Goal: Task Accomplishment & Management: Manage account settings

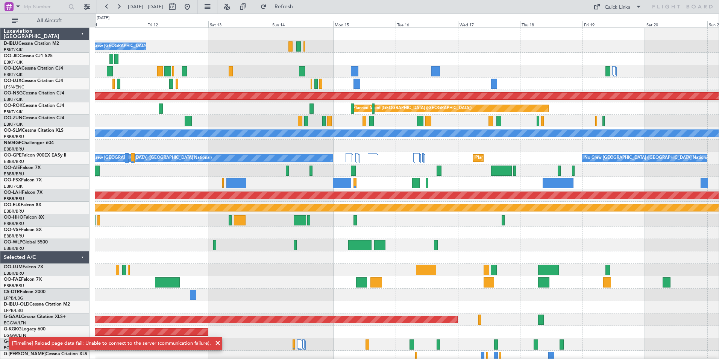
click at [129, 279] on div "No Crew [GEOGRAPHIC_DATA] ([GEOGRAPHIC_DATA] National) Planned Maint [GEOGRAPHI…" at bounding box center [407, 276] width 624 height 497
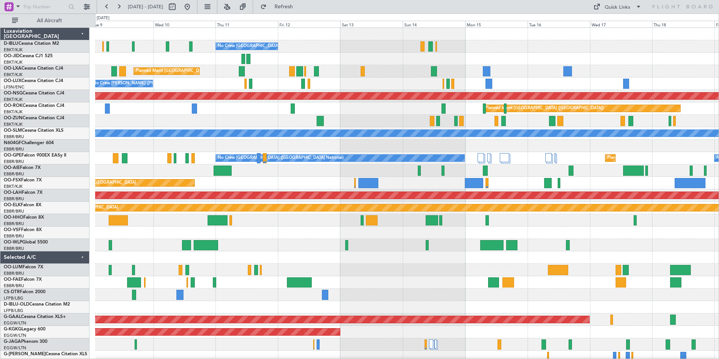
click at [392, 300] on div "No Crew [GEOGRAPHIC_DATA] ([GEOGRAPHIC_DATA] National) Planned Maint [GEOGRAPHI…" at bounding box center [407, 282] width 624 height 509
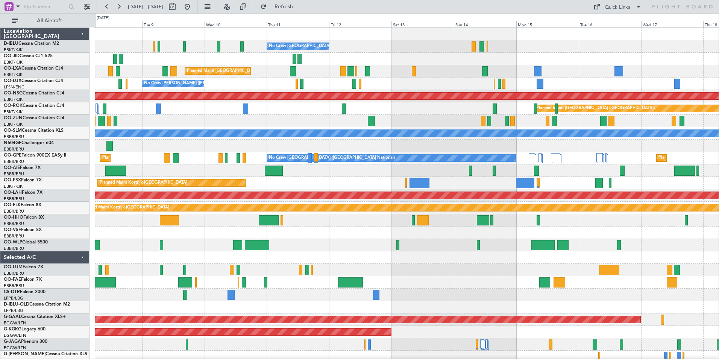
click at [365, 183] on div "Planned Maint Kortrijk-[GEOGRAPHIC_DATA]" at bounding box center [407, 183] width 624 height 12
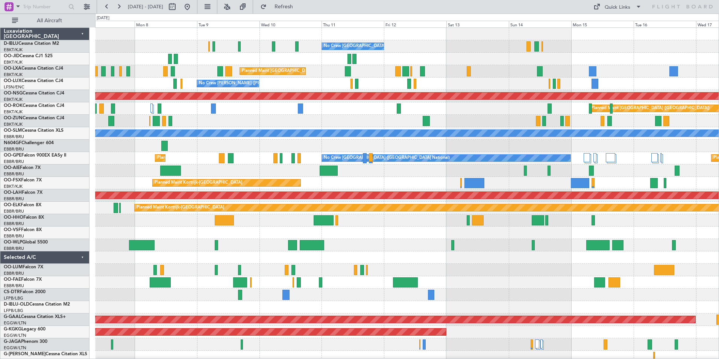
click at [514, 264] on div "No Crew [GEOGRAPHIC_DATA] ([GEOGRAPHIC_DATA] National) Planned Maint [GEOGRAPHI…" at bounding box center [407, 276] width 624 height 497
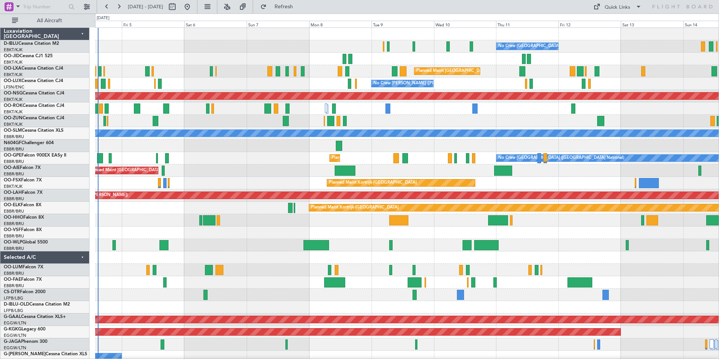
click at [697, 272] on div "No Crew [GEOGRAPHIC_DATA] ([GEOGRAPHIC_DATA] National) No Crew [GEOGRAPHIC_DATA…" at bounding box center [407, 276] width 624 height 497
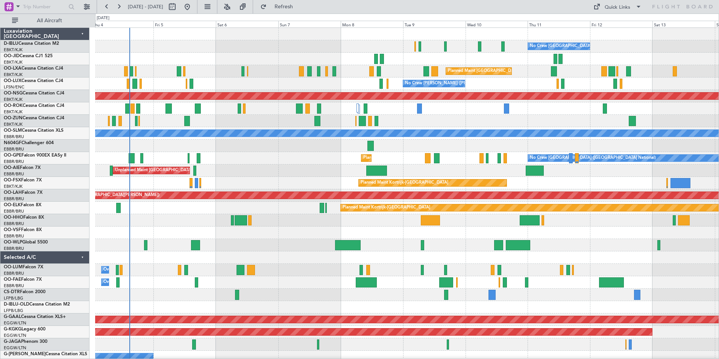
click at [447, 277] on div "No Crew [GEOGRAPHIC_DATA] ([GEOGRAPHIC_DATA] National) No Crew [GEOGRAPHIC_DATA…" at bounding box center [407, 276] width 624 height 497
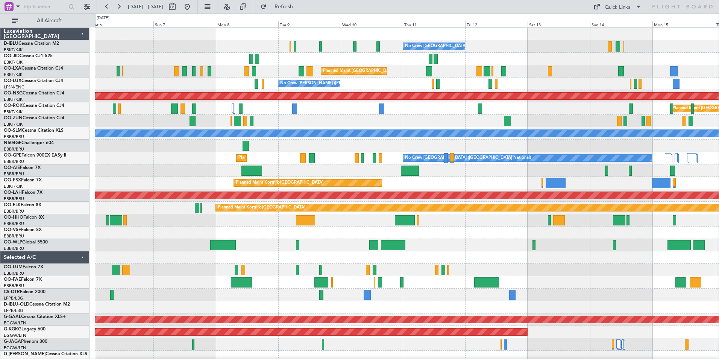
click at [553, 292] on div "No Crew [GEOGRAPHIC_DATA] ([GEOGRAPHIC_DATA] National) No Crew [GEOGRAPHIC_DATA…" at bounding box center [407, 276] width 624 height 497
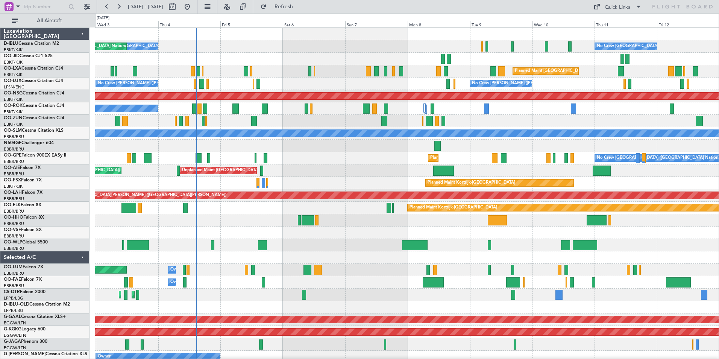
click at [608, 297] on div "No Crew [GEOGRAPHIC_DATA] ([GEOGRAPHIC_DATA] National) No Crew [GEOGRAPHIC_DATA…" at bounding box center [407, 276] width 624 height 497
click at [568, 289] on div "No Crew [GEOGRAPHIC_DATA] ([GEOGRAPHIC_DATA] National) No Crew [GEOGRAPHIC_DATA…" at bounding box center [407, 276] width 624 height 497
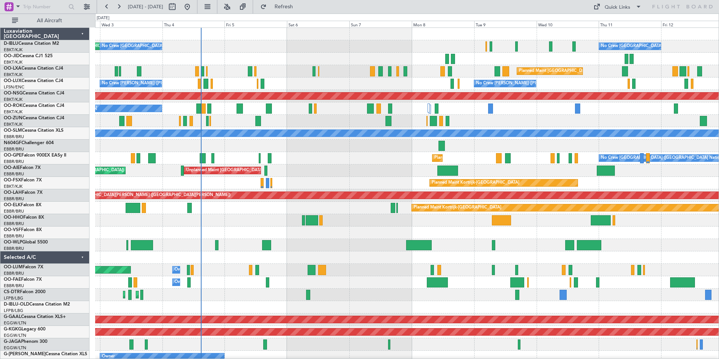
click at [379, 299] on div "AOG Maint [GEOGRAPHIC_DATA] ([GEOGRAPHIC_DATA] National) No Crew [GEOGRAPHIC_DA…" at bounding box center [407, 282] width 624 height 509
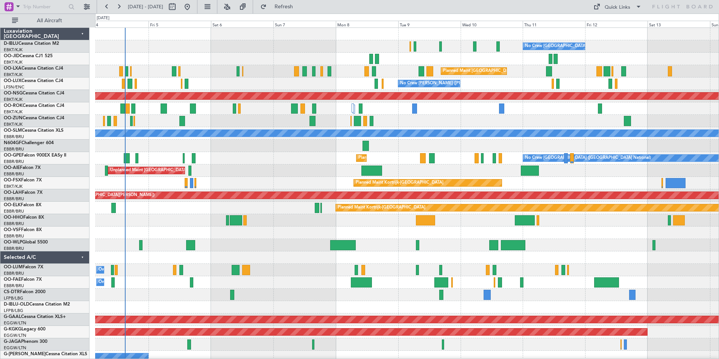
click at [426, 271] on div "Owner Melsbroek Air Base Planned Maint [GEOGRAPHIC_DATA] ([GEOGRAPHIC_DATA])" at bounding box center [407, 270] width 624 height 12
click at [283, 237] on div at bounding box center [407, 233] width 624 height 12
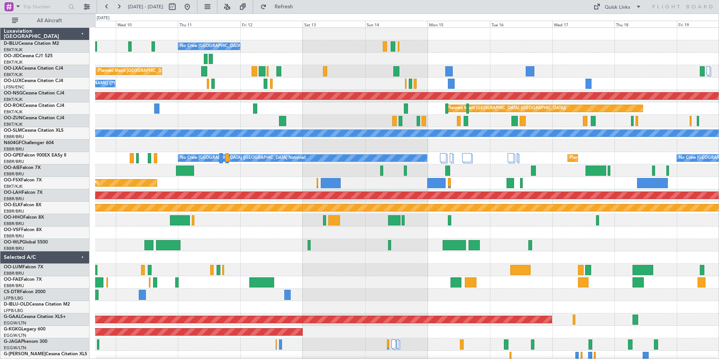
click at [200, 230] on div at bounding box center [407, 233] width 624 height 12
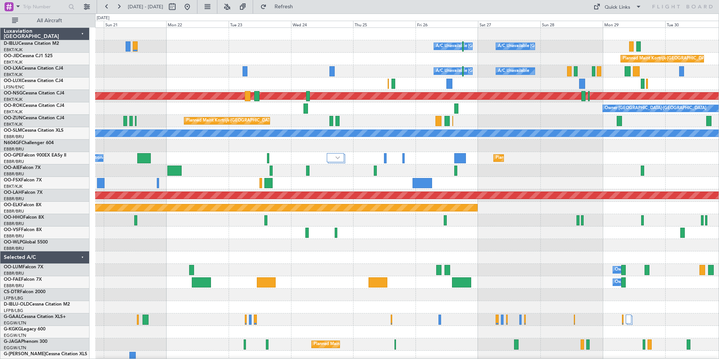
click at [244, 230] on div "A/C Unavailable [GEOGRAPHIC_DATA] ([GEOGRAPHIC_DATA] National) A/C Unavailable …" at bounding box center [407, 276] width 624 height 497
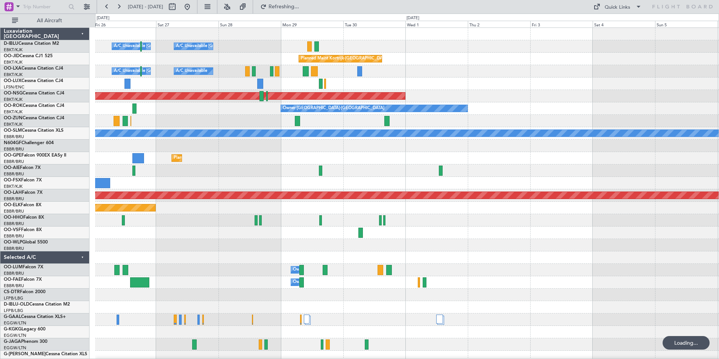
click at [166, 238] on div "A/C Unavailable [GEOGRAPHIC_DATA] ([GEOGRAPHIC_DATA] National) A/C Unavailable …" at bounding box center [407, 264] width 624 height 472
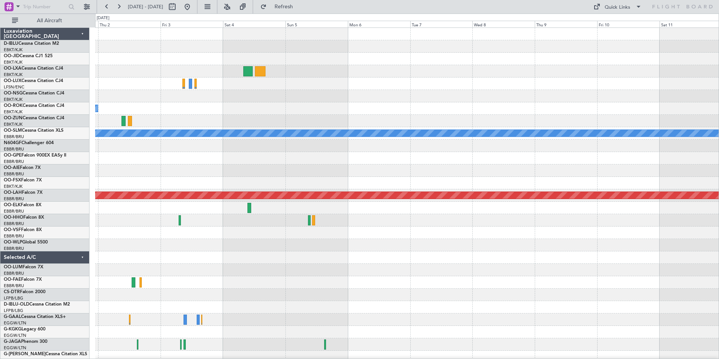
click at [55, 252] on div "Planned Maint Kortrijk-[GEOGRAPHIC_DATA] Planned Maint [GEOGRAPHIC_DATA] ([GEOG…" at bounding box center [359, 186] width 719 height 345
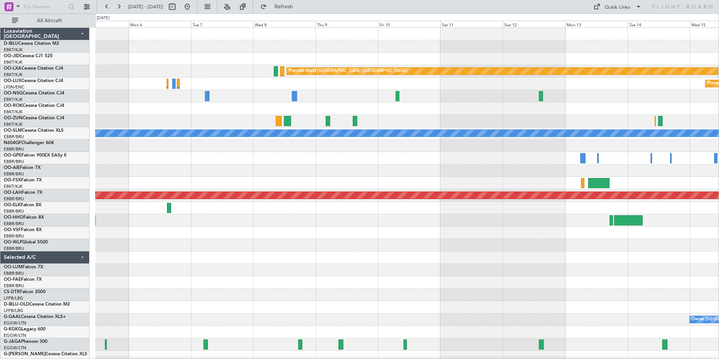
click at [192, 243] on div "Planned Maint [GEOGRAPHIC_DATA] ([GEOGRAPHIC_DATA]) Planned Maint [GEOGRAPHIC_D…" at bounding box center [407, 264] width 624 height 472
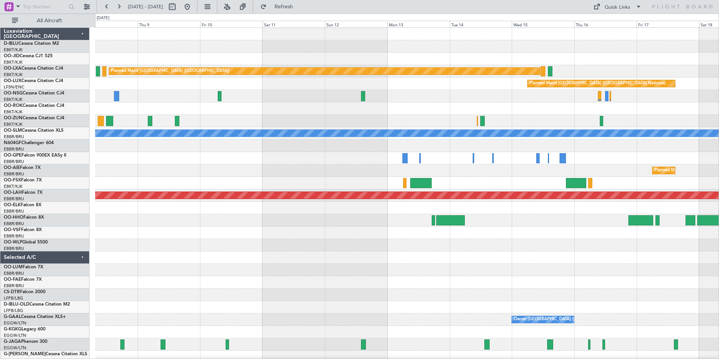
click at [197, 262] on div "Planned Maint [GEOGRAPHIC_DATA] ([GEOGRAPHIC_DATA]) Planned Maint [GEOGRAPHIC_D…" at bounding box center [407, 264] width 624 height 472
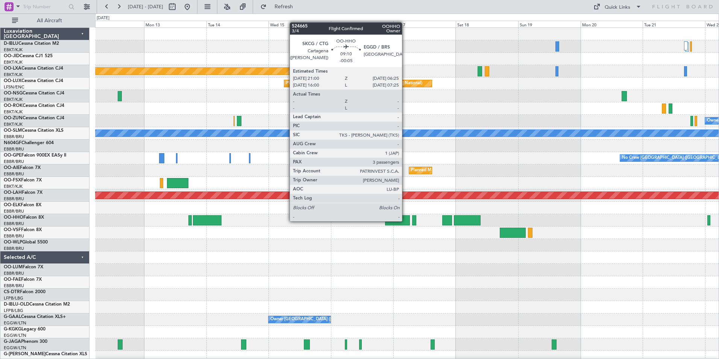
click at [405, 220] on div at bounding box center [397, 220] width 25 height 10
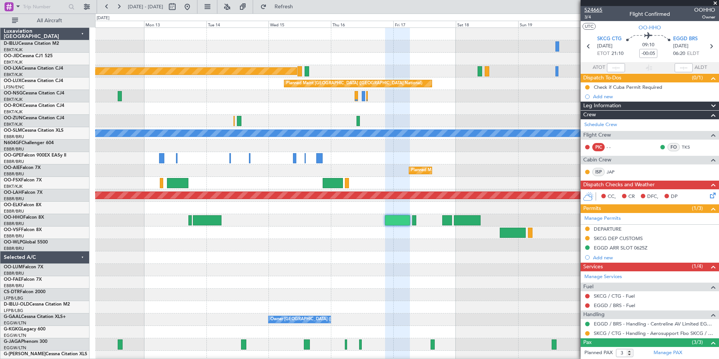
click at [597, 11] on span "524665" at bounding box center [594, 10] width 18 height 8
click at [659, 352] on link "Manage PAX" at bounding box center [668, 353] width 29 height 8
click at [188, 222] on div at bounding box center [407, 220] width 624 height 12
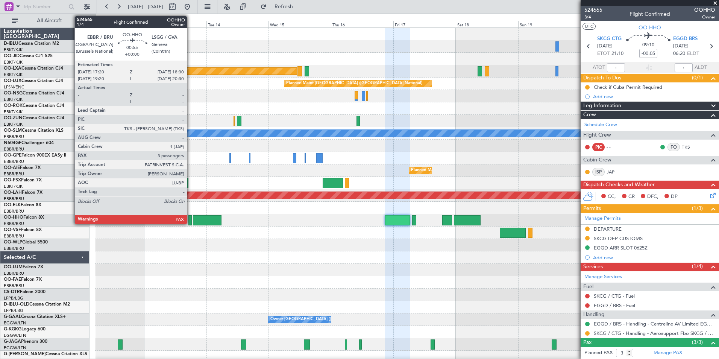
click at [190, 222] on div at bounding box center [190, 220] width 3 height 10
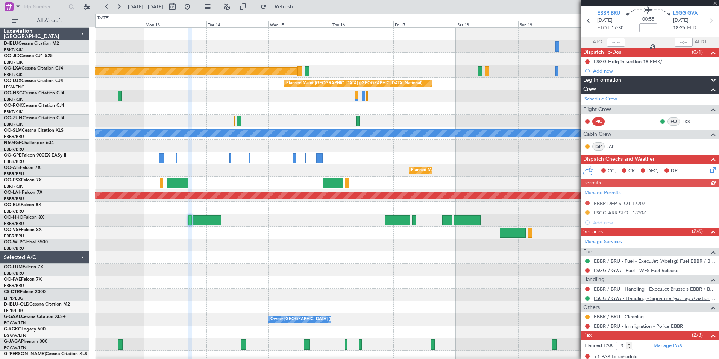
scroll to position [62, 0]
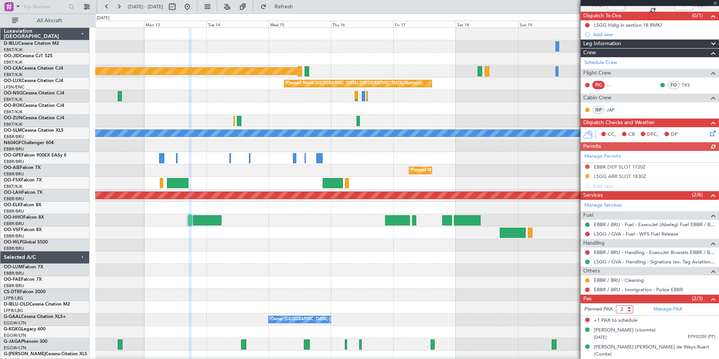
type input "2"
click at [629, 312] on input "2" at bounding box center [624, 309] width 17 height 8
click at [709, 301] on span at bounding box center [713, 299] width 9 height 9
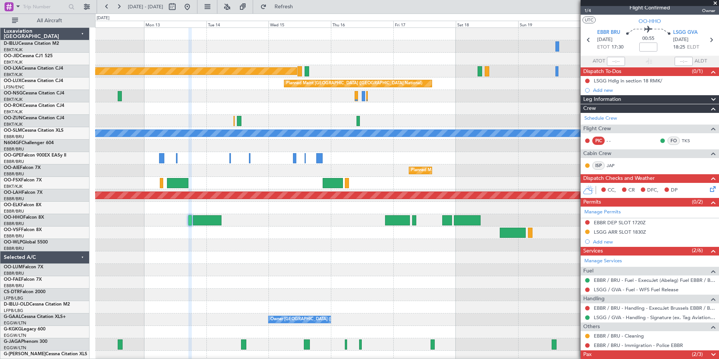
click at [710, 356] on span at bounding box center [713, 354] width 9 height 9
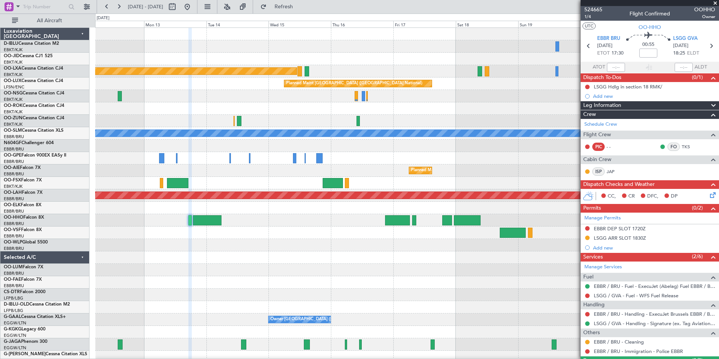
scroll to position [0, 0]
click at [594, 9] on span "524665" at bounding box center [594, 10] width 18 height 8
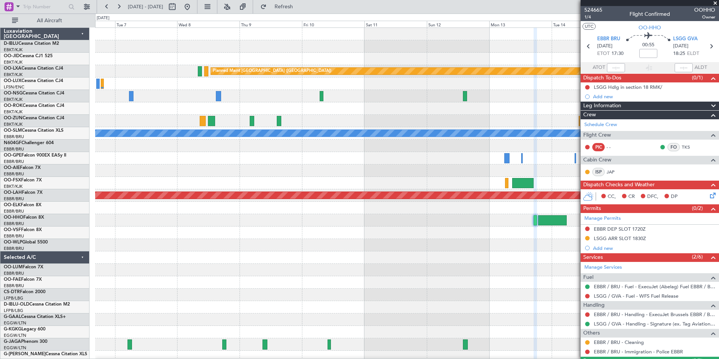
click at [529, 263] on div "Planned Maint [GEOGRAPHIC_DATA] ([GEOGRAPHIC_DATA]) Planned Maint [GEOGRAPHIC_D…" at bounding box center [407, 264] width 624 height 472
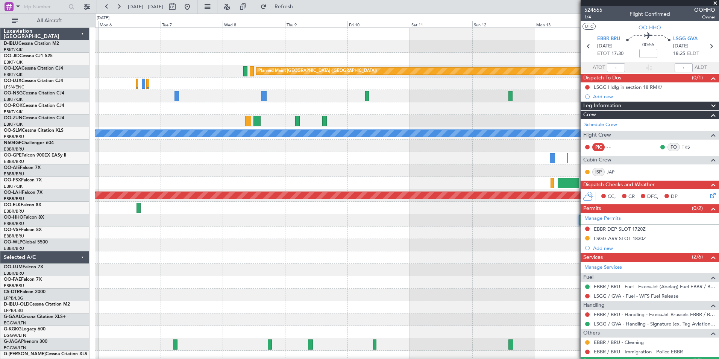
click at [586, 272] on fb-app "[DATE] - [DATE] Refresh Quick Links All Aircraft Planned Maint [GEOGRAPHIC_DATA…" at bounding box center [359, 182] width 719 height 353
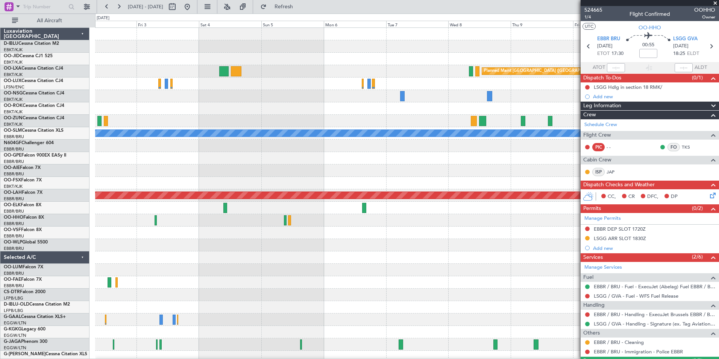
click at [596, 272] on fb-app "[DATE] - [DATE] Refresh Quick Links All Aircraft Planned Maint [GEOGRAPHIC_DATA…" at bounding box center [359, 182] width 719 height 353
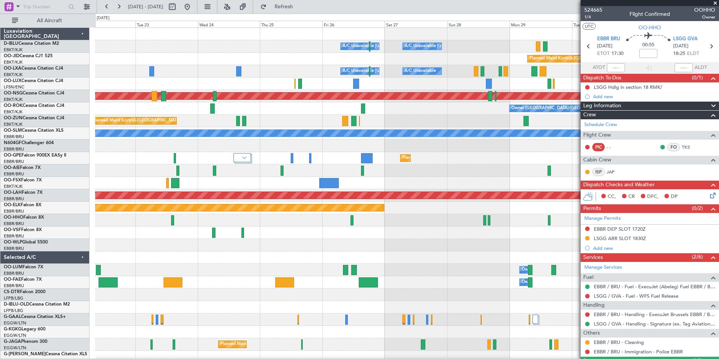
click at [556, 291] on div "A/C Unavailable [GEOGRAPHIC_DATA]-[GEOGRAPHIC_DATA] A/C Unavailable [GEOGRAPHIC…" at bounding box center [407, 264] width 624 height 472
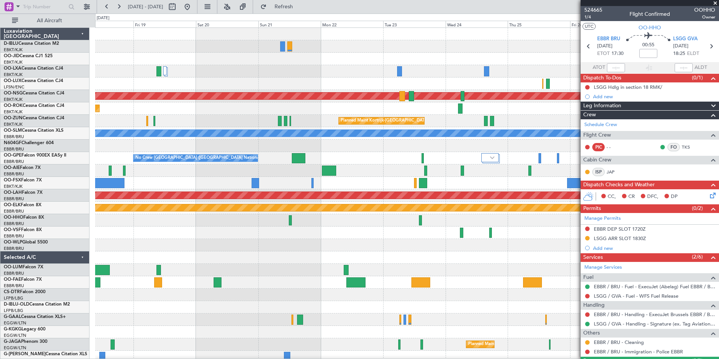
click at [589, 289] on fb-app "[DATE] - [DATE] Refresh Quick Links All Aircraft A/C Unavailable [GEOGRAPHIC_DA…" at bounding box center [359, 182] width 719 height 353
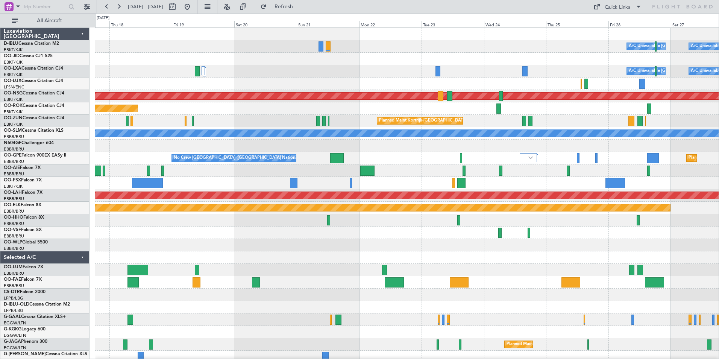
click at [547, 290] on div "A/C Unavailable [GEOGRAPHIC_DATA]-[GEOGRAPHIC_DATA] A/C Unavailable [GEOGRAPHIC…" at bounding box center [407, 264] width 624 height 472
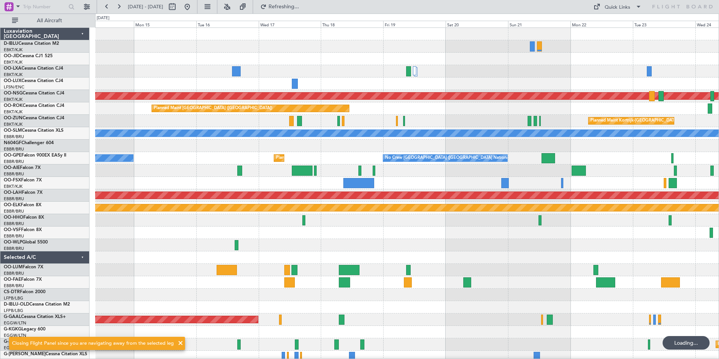
click at [719, 282] on html "[DATE] - [DATE] Refreshing... Quick Links All Aircraft A/C Unavailable [GEOGRAP…" at bounding box center [359, 179] width 719 height 359
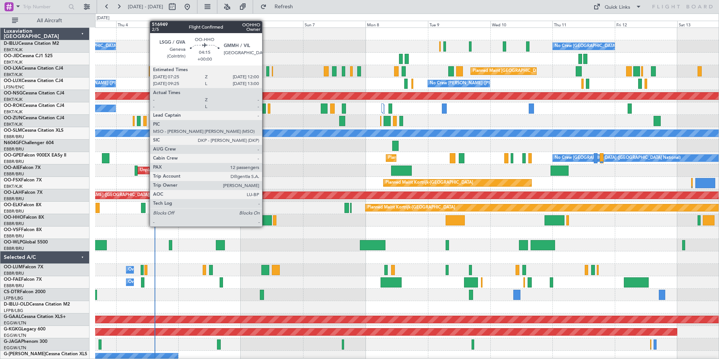
click at [266, 219] on div at bounding box center [266, 220] width 12 height 10
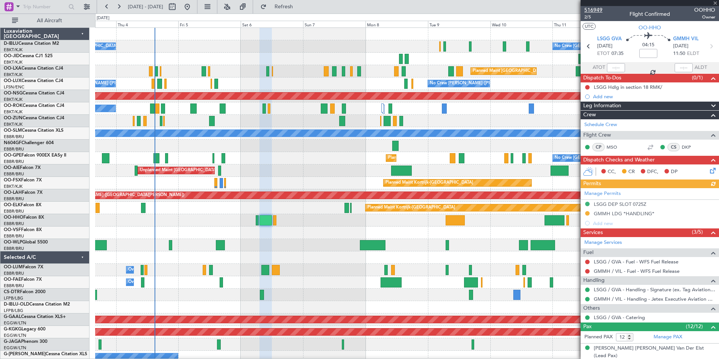
click at [599, 9] on span "516949" at bounding box center [594, 10] width 18 height 8
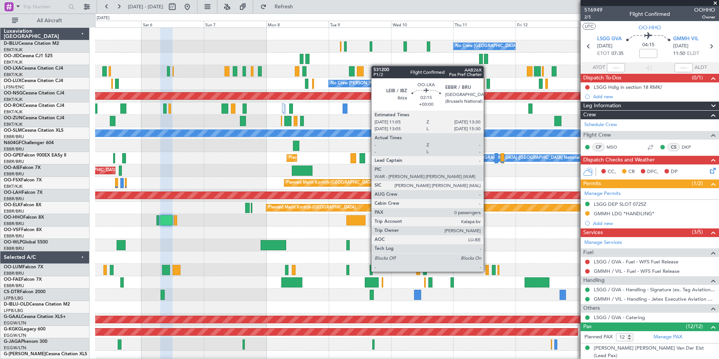
click at [346, 69] on div "No Crew [GEOGRAPHIC_DATA] ([GEOGRAPHIC_DATA] National) No Crew [GEOGRAPHIC_DATA…" at bounding box center [407, 282] width 624 height 509
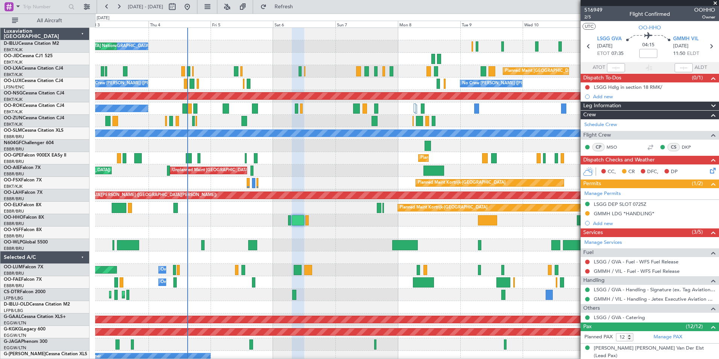
click at [377, 226] on div at bounding box center [407, 220] width 624 height 12
click at [363, 280] on div "Owner Melsbroek Air Base" at bounding box center [407, 282] width 624 height 12
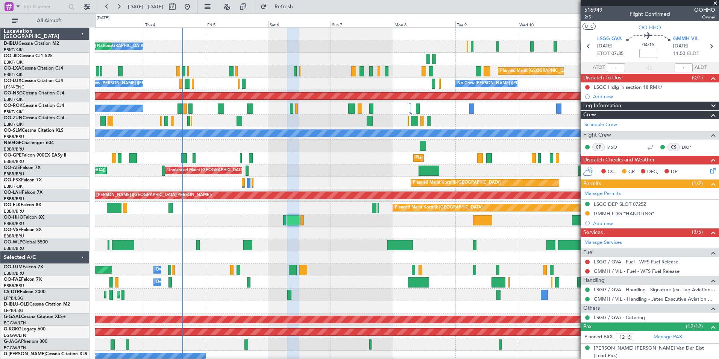
click at [493, 243] on div at bounding box center [407, 245] width 624 height 12
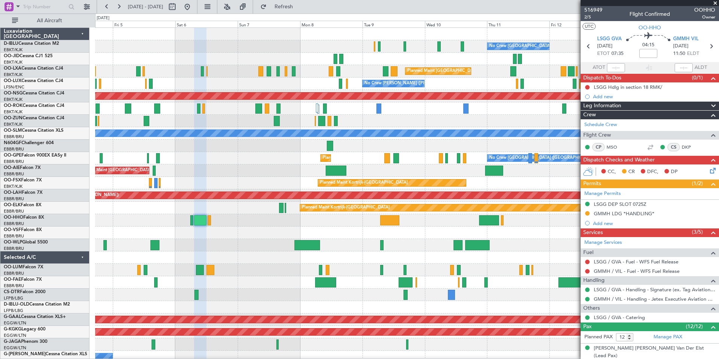
click at [434, 275] on div "Owner Melsbroek Air Base Planned Maint [GEOGRAPHIC_DATA] ([GEOGRAPHIC_DATA])" at bounding box center [407, 270] width 624 height 12
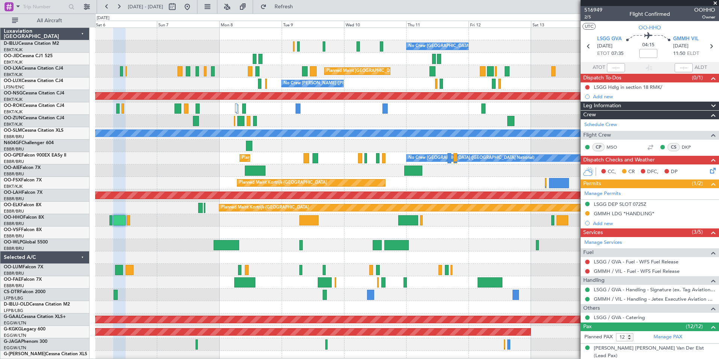
click at [461, 251] on div at bounding box center [407, 245] width 624 height 12
